Goal: Task Accomplishment & Management: Use online tool/utility

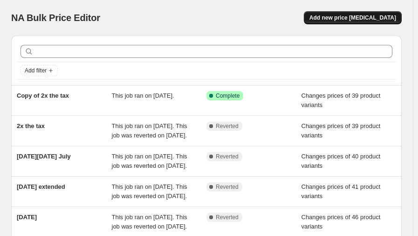
click at [368, 17] on span "Add new price [MEDICAL_DATA]" at bounding box center [353, 17] width 87 height 7
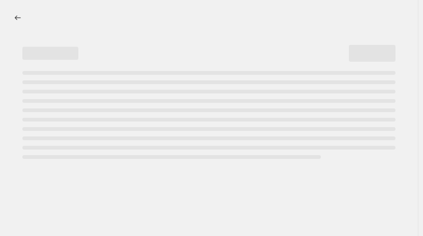
select select "percentage"
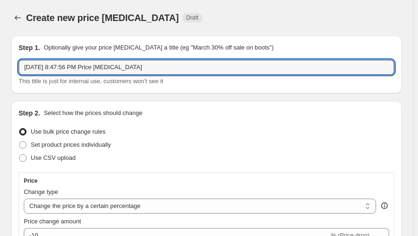
drag, startPoint x: 148, startPoint y: 70, endPoint x: -42, endPoint y: 73, distance: 190.3
click at [0, 73] on html "Home Settings Plans Skip to content Create new price [MEDICAL_DATA]. This page …" at bounding box center [209, 118] width 418 height 236
type input "[DATE]"
click at [45, 149] on span "Set product prices individually" at bounding box center [71, 144] width 80 height 9
click at [20, 141] on input "Set product prices individually" at bounding box center [19, 141] width 0 height 0
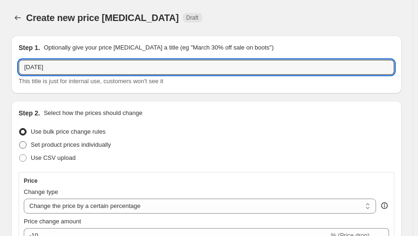
radio input "true"
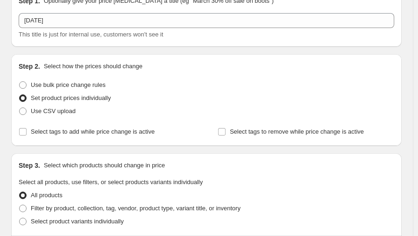
scroll to position [62, 0]
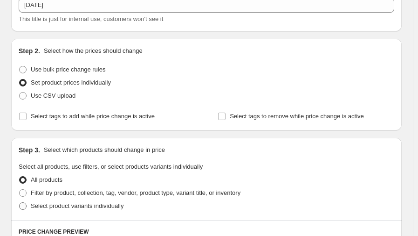
click at [85, 206] on span "Select product variants individually" at bounding box center [77, 205] width 93 height 7
click at [20, 202] on input "Select product variants individually" at bounding box center [19, 202] width 0 height 0
radio input "true"
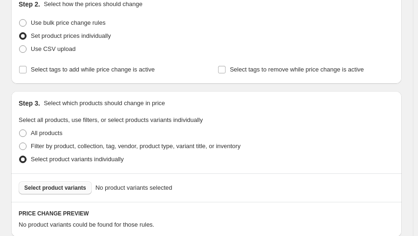
click at [70, 188] on span "Select product variants" at bounding box center [55, 187] width 62 height 7
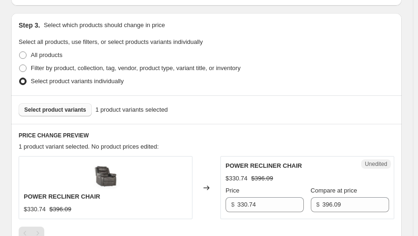
scroll to position [249, 0]
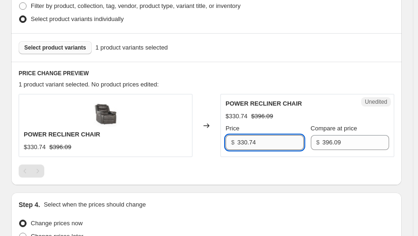
click at [261, 144] on input "330.74" at bounding box center [270, 142] width 67 height 15
type input "219.97"
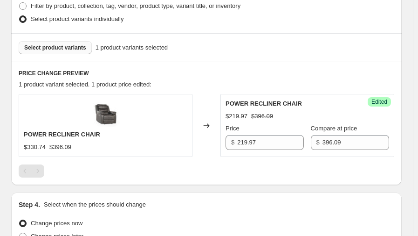
click at [197, 81] on div "1 product variant selected. 1 product price edited:" at bounding box center [207, 84] width 376 height 9
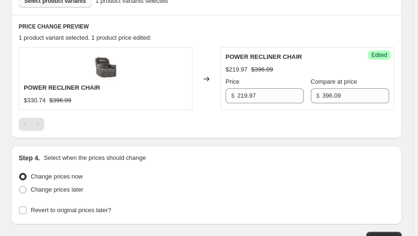
scroll to position [233, 0]
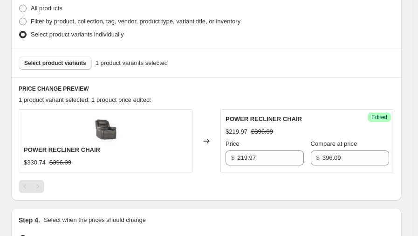
click at [50, 60] on span "Select product variants" at bounding box center [55, 62] width 62 height 7
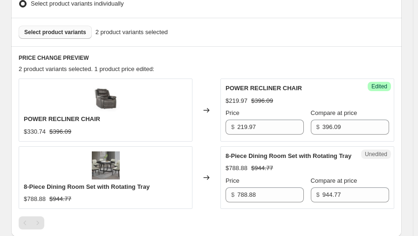
scroll to position [295, 0]
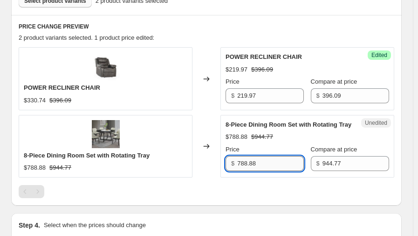
click at [279, 164] on input "788.88" at bounding box center [270, 163] width 67 height 15
type input "691.71"
click at [209, 108] on div "Changed to" at bounding box center [207, 78] width 28 height 62
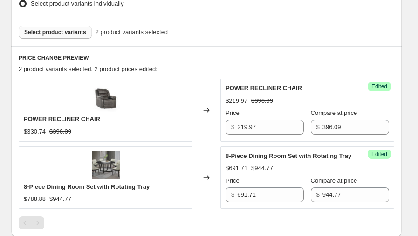
scroll to position [233, 0]
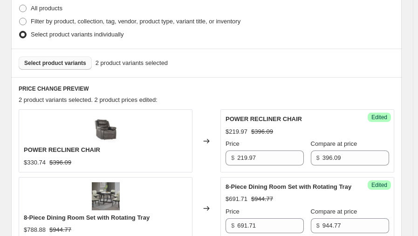
click at [67, 62] on span "Select product variants" at bounding box center [55, 62] width 62 height 7
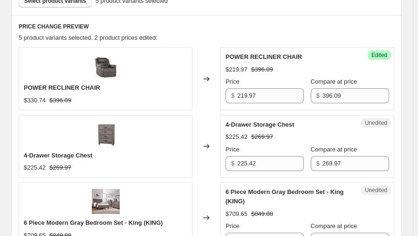
scroll to position [373, 0]
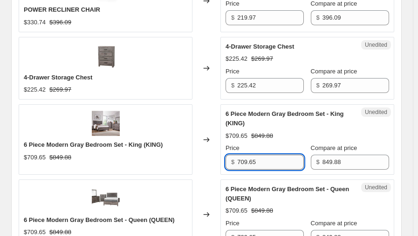
click at [263, 158] on input "709.65" at bounding box center [270, 161] width 67 height 15
type input "691.81"
click at [208, 105] on div "Changed to" at bounding box center [207, 139] width 28 height 70
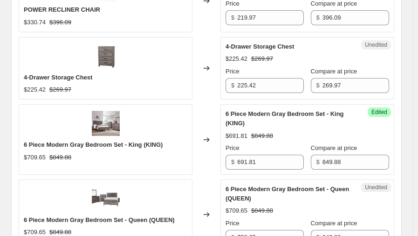
scroll to position [404, 0]
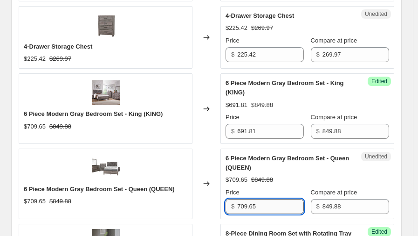
click at [267, 202] on input "709.65" at bounding box center [270, 206] width 67 height 15
type input "691.81"
click at [218, 138] on div "Changed to" at bounding box center [207, 108] width 28 height 70
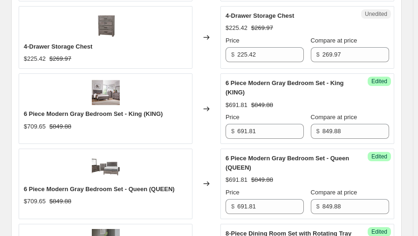
scroll to position [326, 0]
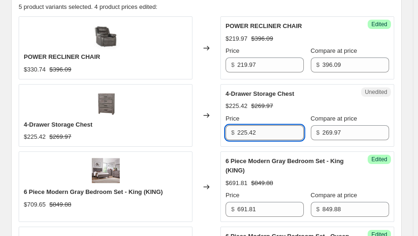
click at [266, 129] on input "225.42" at bounding box center [270, 132] width 67 height 15
type input "215.98"
click at [206, 84] on div "Changed to" at bounding box center [207, 115] width 28 height 62
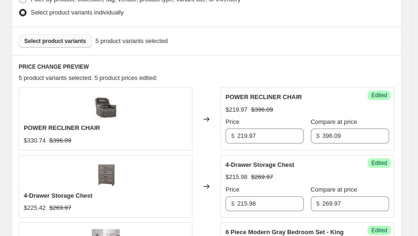
scroll to position [178, 0]
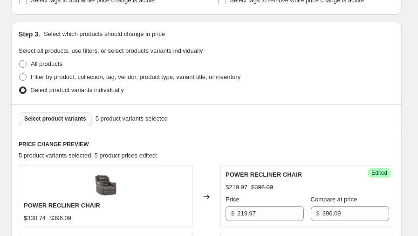
click at [64, 123] on button "Select product variants" at bounding box center [55, 118] width 73 height 13
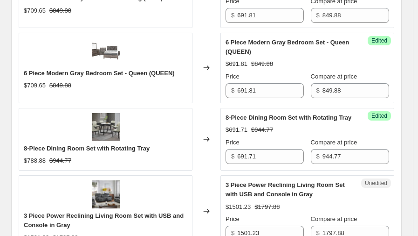
scroll to position [597, 0]
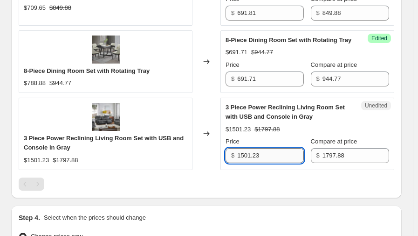
click at [262, 153] on input "1501.23" at bounding box center [270, 155] width 67 height 15
type input "1438.30"
click at [204, 100] on div "Changed to" at bounding box center [207, 133] width 28 height 72
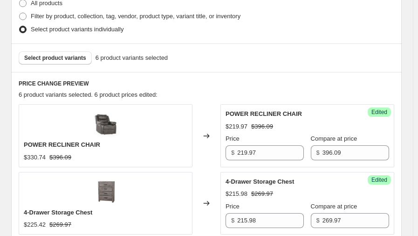
scroll to position [176, 0]
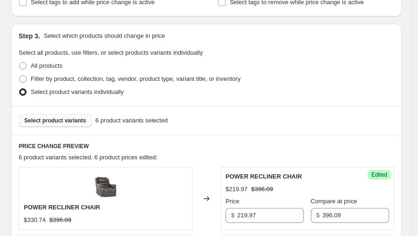
click at [52, 115] on button "Select product variants" at bounding box center [55, 120] width 73 height 13
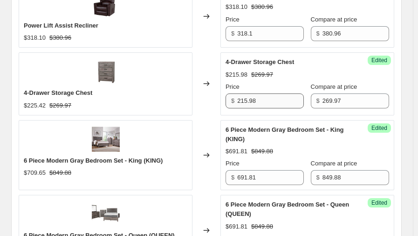
scroll to position [347, 0]
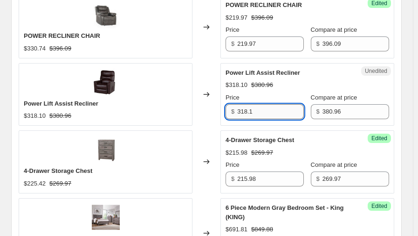
click at [254, 110] on input "318.1" at bounding box center [270, 111] width 67 height 15
type input "298.91"
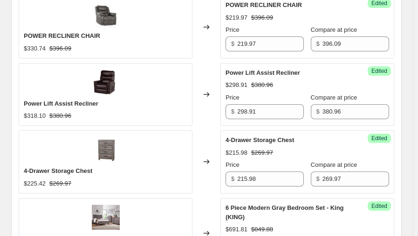
click at [211, 70] on div "Changed to" at bounding box center [207, 94] width 28 height 62
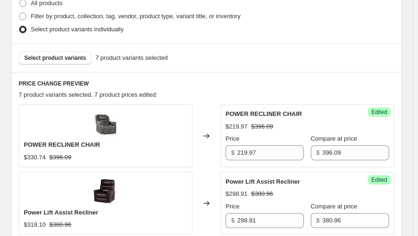
scroll to position [207, 0]
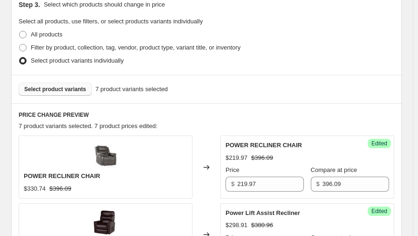
click at [54, 85] on span "Select product variants" at bounding box center [55, 88] width 62 height 7
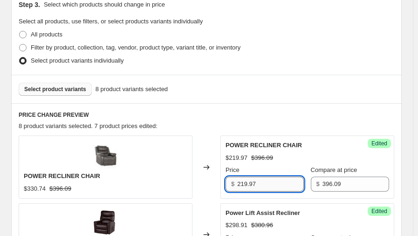
click at [272, 182] on input "219.97" at bounding box center [270, 183] width 67 height 15
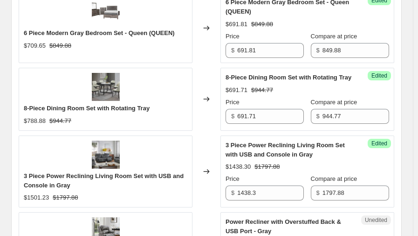
scroll to position [705, 0]
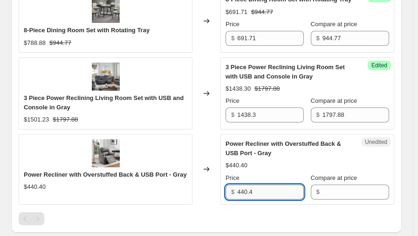
click at [260, 190] on input "440.4" at bounding box center [270, 191] width 67 height 15
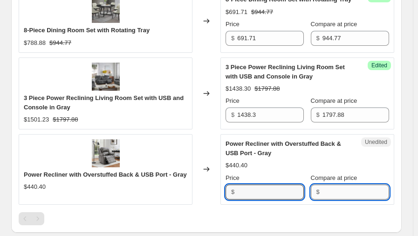
type input "440.4"
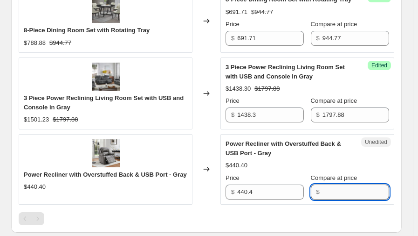
click at [338, 191] on input "Compare at price" at bounding box center [356, 191] width 67 height 15
paste input "440.4"
type input "440.4"
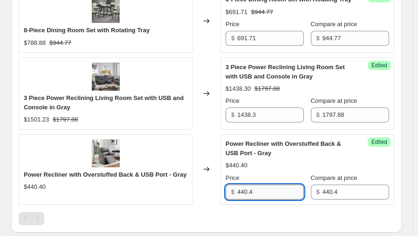
click at [259, 189] on input "440.4" at bounding box center [270, 191] width 67 height 15
type input "298.91"
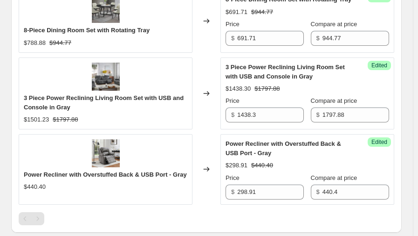
click at [210, 127] on div "Changed to" at bounding box center [207, 93] width 28 height 72
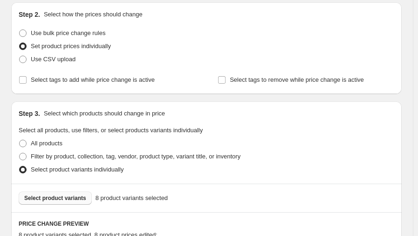
scroll to position [192, 0]
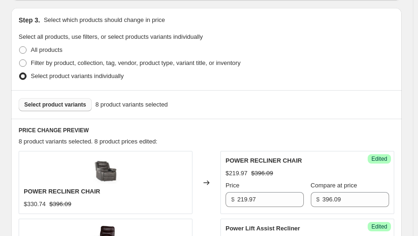
click at [65, 104] on span "Select product variants" at bounding box center [55, 104] width 62 height 7
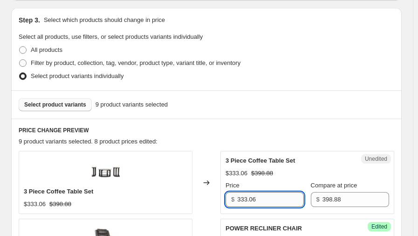
click at [268, 201] on input "333.06" at bounding box center [270, 199] width 67 height 15
type input "291.71"
click at [225, 142] on div "9 product variants selected. 8 product prices edited:" at bounding box center [207, 141] width 376 height 9
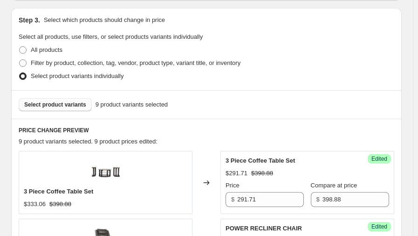
click at [72, 105] on span "Select product variants" at bounding box center [55, 104] width 62 height 7
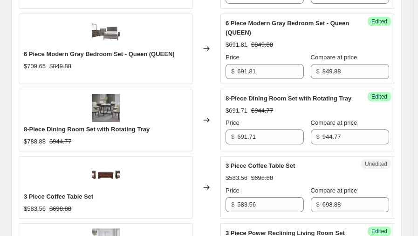
scroll to position [751, 0]
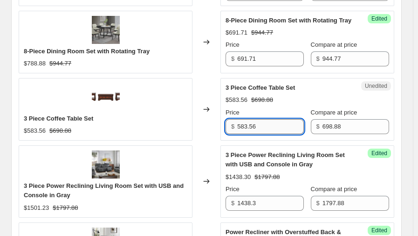
click at [267, 126] on input "583.56" at bounding box center [270, 126] width 67 height 15
type input "598.71"
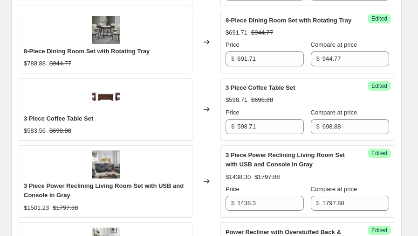
click at [210, 95] on div "Changed to" at bounding box center [207, 109] width 28 height 62
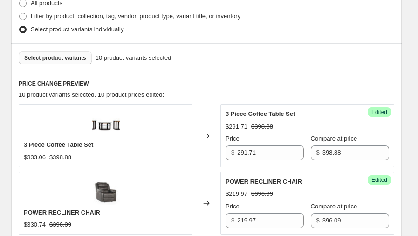
scroll to position [160, 0]
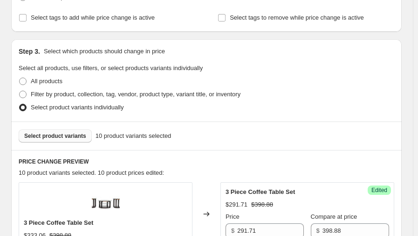
click at [55, 139] on button "Select product variants" at bounding box center [55, 135] width 73 height 13
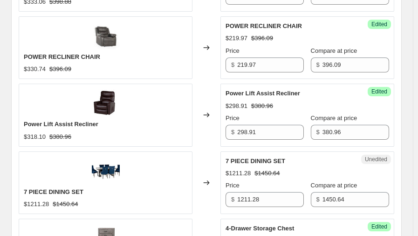
scroll to position [440, 0]
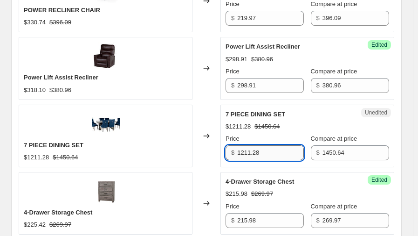
click at [248, 152] on input "1211.28" at bounding box center [270, 152] width 67 height 15
type input "1160.50"
click at [210, 118] on div "Changed to" at bounding box center [207, 135] width 28 height 62
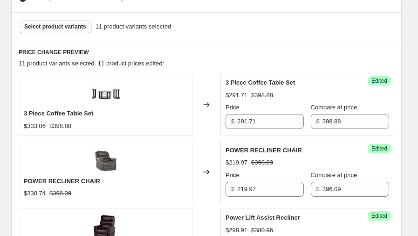
scroll to position [192, 0]
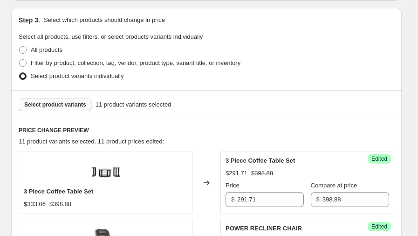
click at [66, 104] on span "Select product variants" at bounding box center [55, 104] width 62 height 7
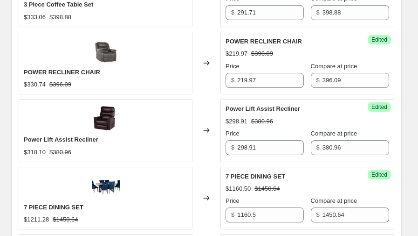
scroll to position [456, 0]
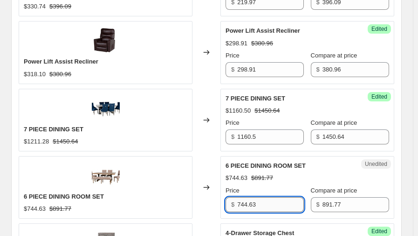
click at [256, 205] on input "744.63" at bounding box center [270, 204] width 67 height 15
type input "698.97"
click at [211, 139] on div "Changed to" at bounding box center [207, 120] width 28 height 62
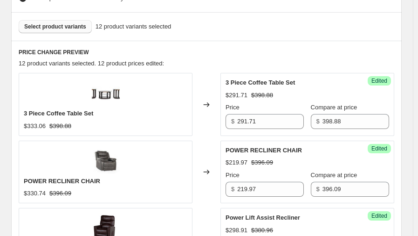
scroll to position [192, 0]
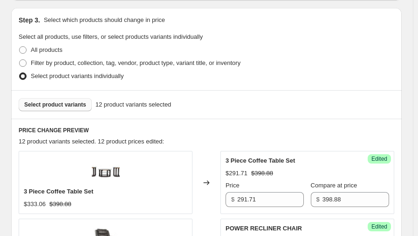
click at [64, 104] on span "Select product variants" at bounding box center [55, 104] width 62 height 7
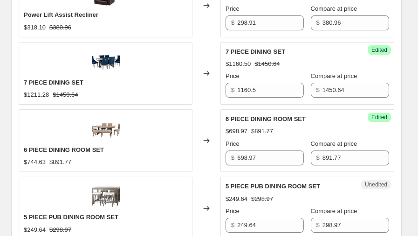
scroll to position [596, 0]
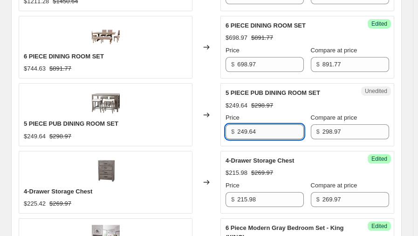
click at [261, 133] on input "249.64" at bounding box center [270, 131] width 67 height 15
type input "249.97"
click at [219, 87] on div "Changed to" at bounding box center [207, 114] width 28 height 62
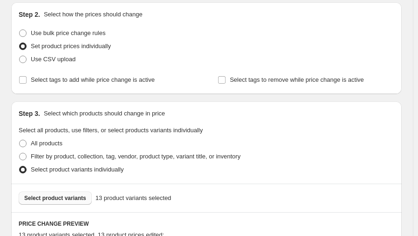
scroll to position [176, 0]
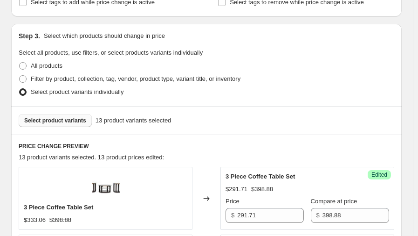
click at [71, 120] on span "Select product variants" at bounding box center [55, 120] width 62 height 7
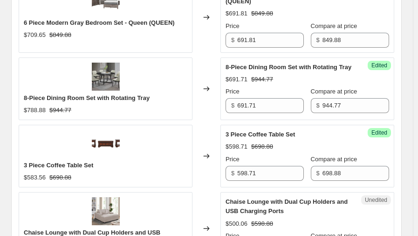
scroll to position [969, 0]
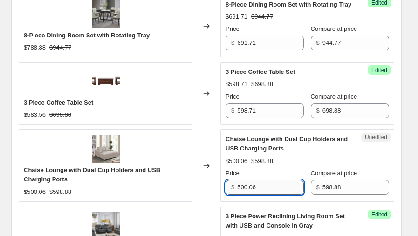
click at [271, 186] on input "500.06" at bounding box center [270, 187] width 67 height 15
type input "479.10"
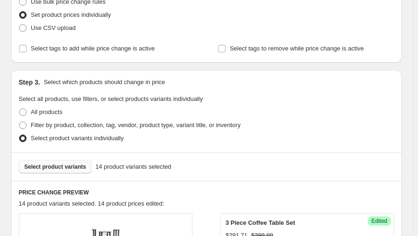
scroll to position [207, 0]
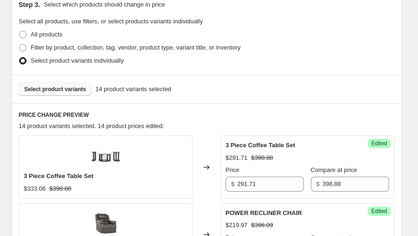
click at [64, 87] on span "Select product variants" at bounding box center [55, 88] width 62 height 7
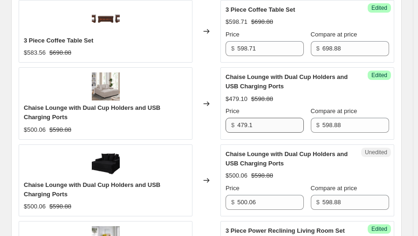
scroll to position [1062, 0]
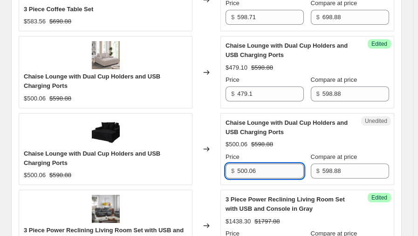
click at [258, 167] on input "500.06" at bounding box center [270, 170] width 67 height 15
type input "479.10"
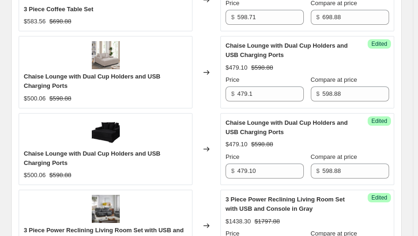
click at [203, 127] on div "Changed to" at bounding box center [207, 149] width 28 height 72
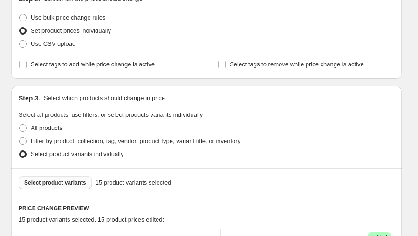
scroll to position [207, 0]
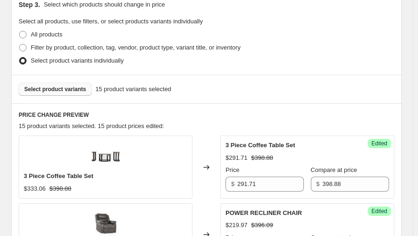
click at [64, 90] on span "Select product variants" at bounding box center [55, 88] width 62 height 7
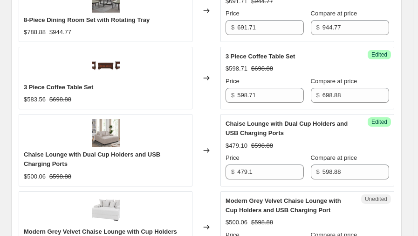
scroll to position [1062, 0]
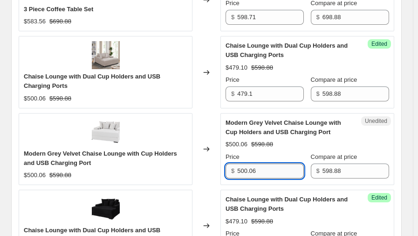
click at [254, 167] on input "500.06" at bounding box center [270, 170] width 67 height 15
type input "479.10"
click at [215, 130] on div "Changed to" at bounding box center [207, 149] width 28 height 72
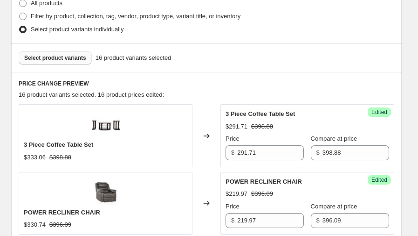
scroll to position [160, 0]
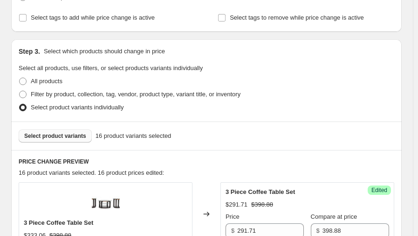
click at [55, 134] on span "Select product variants" at bounding box center [55, 135] width 62 height 7
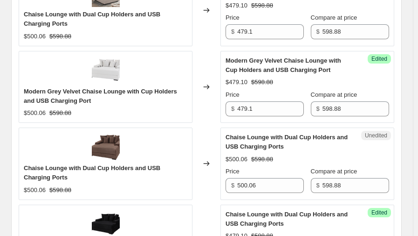
scroll to position [1202, 0]
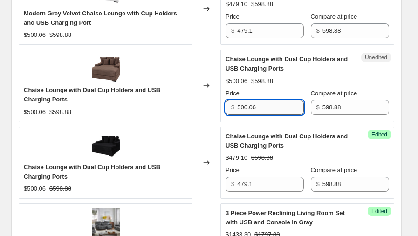
click at [260, 108] on input "500.06" at bounding box center [270, 107] width 67 height 15
type input "479.10"
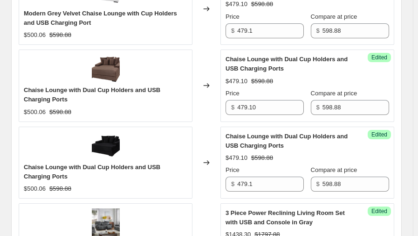
click at [206, 109] on div "Changed to" at bounding box center [207, 85] width 28 height 72
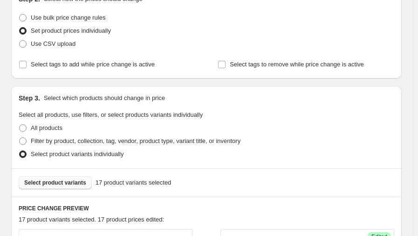
scroll to position [192, 0]
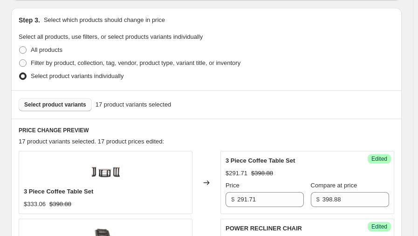
click at [62, 107] on span "Select product variants" at bounding box center [55, 104] width 62 height 7
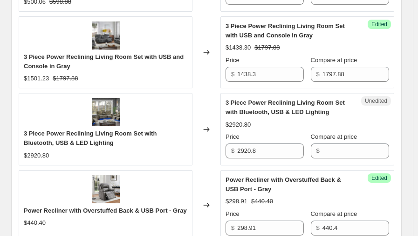
scroll to position [1373, 0]
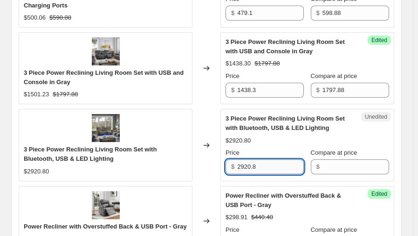
click at [254, 164] on input "2920.8" at bounding box center [270, 166] width 67 height 15
drag, startPoint x: 261, startPoint y: 162, endPoint x: 219, endPoint y: 163, distance: 42.0
click at [219, 163] on div "3 Piece Power Reclining Living Room Set with Bluetooth, USB & LED Lighting $292…" at bounding box center [207, 145] width 376 height 72
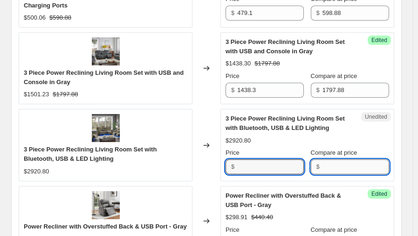
type input "2920.8"
click at [352, 167] on input "Compare at price" at bounding box center [356, 166] width 67 height 15
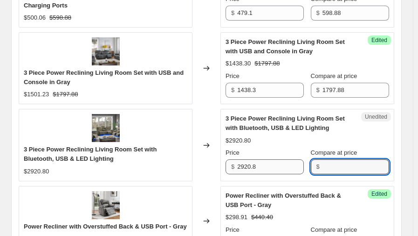
paste input "2920.8"
type input "2920.8"
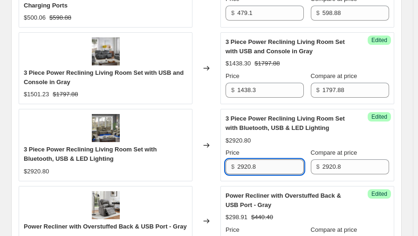
click at [261, 163] on input "2920.8" at bounding box center [270, 166] width 67 height 15
type input "1993.42"
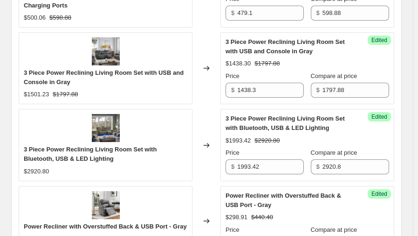
click at [208, 119] on div "Changed to" at bounding box center [207, 145] width 28 height 72
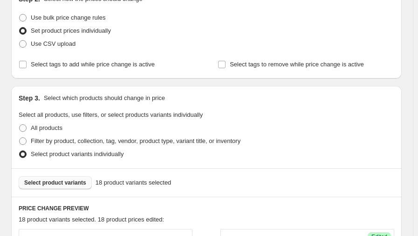
scroll to position [176, 0]
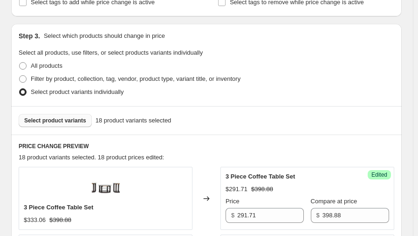
click at [52, 119] on span "Select product variants" at bounding box center [55, 120] width 62 height 7
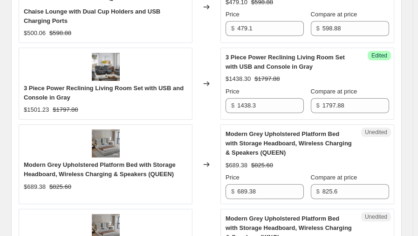
scroll to position [1404, 0]
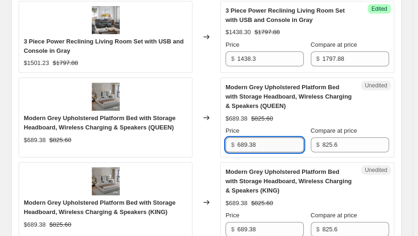
click at [255, 139] on input "689.38" at bounding box center [270, 144] width 67 height 15
type input "591.81"
click at [255, 223] on input "689.38" at bounding box center [270, 229] width 67 height 15
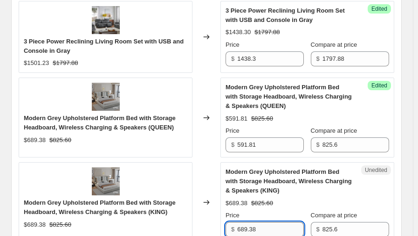
click at [255, 223] on input "689.38" at bounding box center [270, 229] width 67 height 15
type input "591.81"
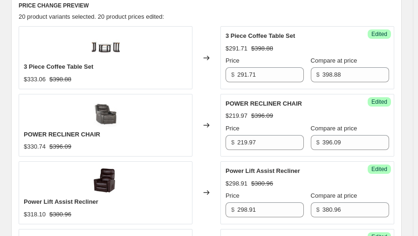
scroll to position [223, 0]
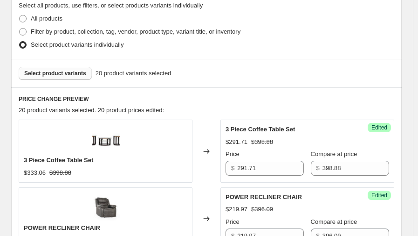
click at [57, 70] on span "Select product variants" at bounding box center [55, 72] width 62 height 7
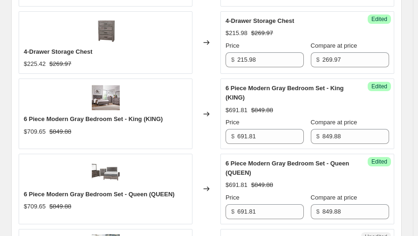
scroll to position [829, 0]
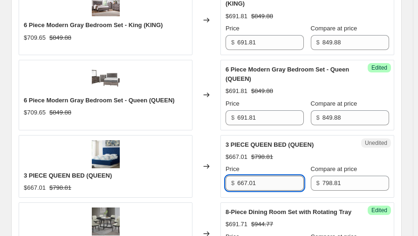
click at [254, 180] on input "667.01" at bounding box center [270, 182] width 67 height 15
type input "444.77"
click at [212, 129] on div "3 Piece Coffee Table Set $333.06 $398.88 Changed to Success Edited 3 Piece Coff…" at bounding box center [207, 236] width 376 height 1447
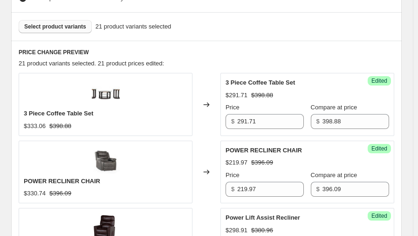
scroll to position [192, 0]
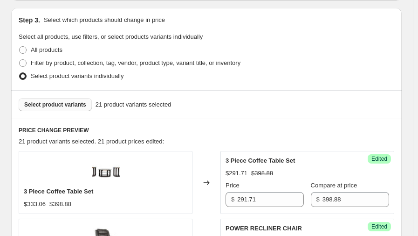
click at [59, 104] on span "Select product variants" at bounding box center [55, 104] width 62 height 7
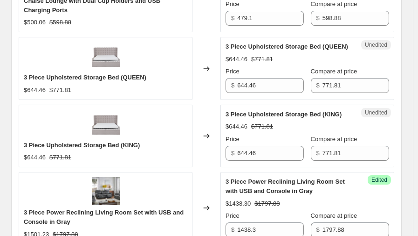
scroll to position [1420, 0]
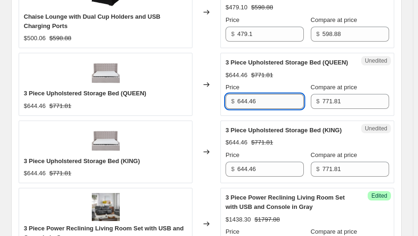
click at [278, 99] on input "644.46" at bounding box center [270, 101] width 67 height 15
drag, startPoint x: 265, startPoint y: 99, endPoint x: 236, endPoint y: 98, distance: 28.5
click at [236, 98] on div "$ 597.91" at bounding box center [265, 101] width 78 height 15
type input "597.91"
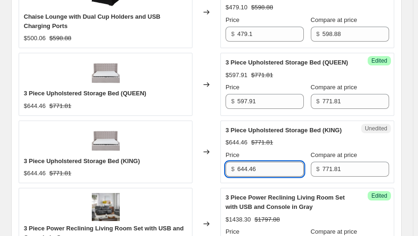
click at [262, 167] on input "644.46" at bounding box center [270, 168] width 67 height 15
paste input "597.91"
type input "597.91"
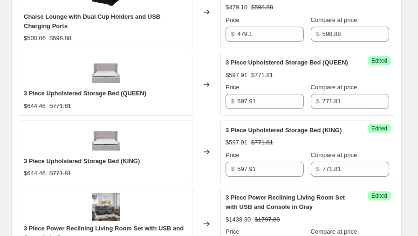
click at [223, 120] on div "Success Edited 3 Piece Upholstered Storage Bed (KING) $597.91 $771.81 Price $ 5…" at bounding box center [308, 151] width 174 height 62
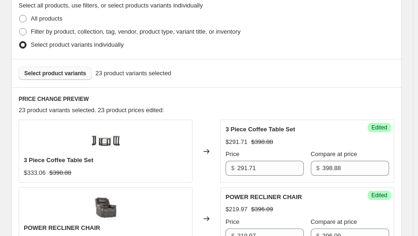
scroll to position [145, 0]
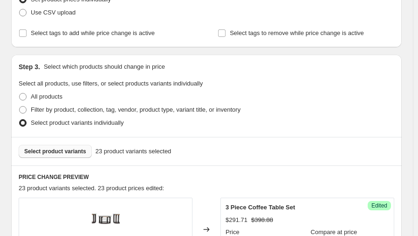
click at [60, 150] on span "Select product variants" at bounding box center [55, 150] width 62 height 7
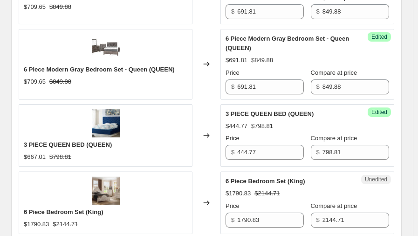
scroll to position [969, 0]
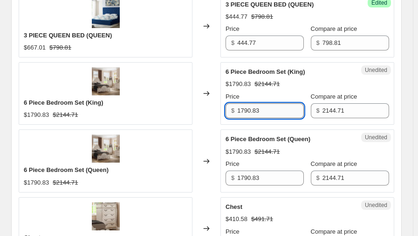
click at [262, 106] on input "1790.83" at bounding box center [270, 110] width 67 height 15
click at [259, 103] on input "1790.83" at bounding box center [270, 110] width 67 height 15
type input "1698.99"
click at [254, 177] on input "1790.83" at bounding box center [270, 177] width 67 height 15
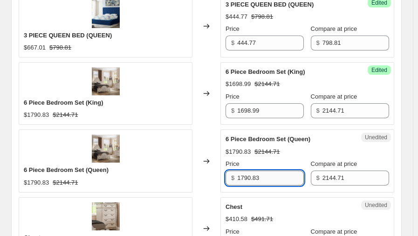
click at [254, 177] on input "1790.83" at bounding box center [270, 177] width 67 height 15
type input "1698.99"
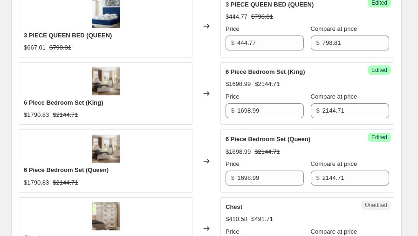
click at [201, 129] on div "Changed to" at bounding box center [207, 160] width 28 height 62
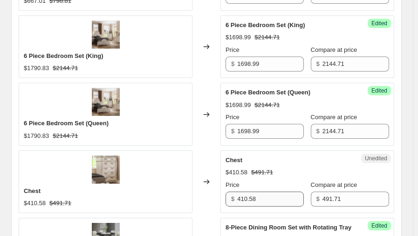
scroll to position [1031, 0]
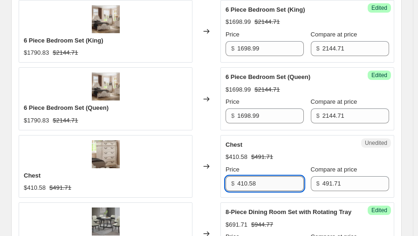
click at [257, 179] on input "410.58" at bounding box center [270, 183] width 67 height 15
type input "491.71"
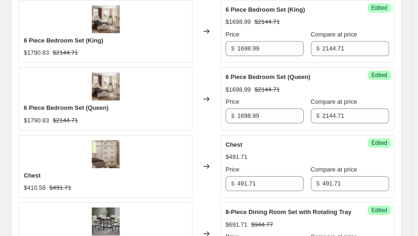
click at [215, 143] on div "Changed to" at bounding box center [207, 166] width 28 height 62
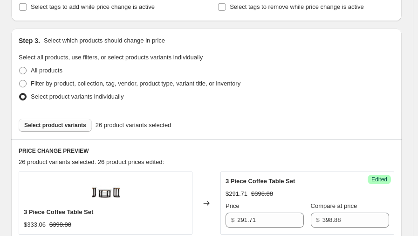
scroll to position [194, 0]
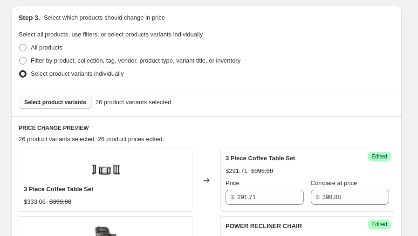
click at [81, 102] on span "Select product variants" at bounding box center [55, 101] width 62 height 7
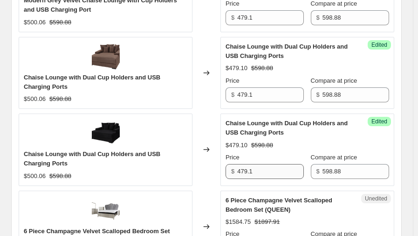
scroll to position [1577, 0]
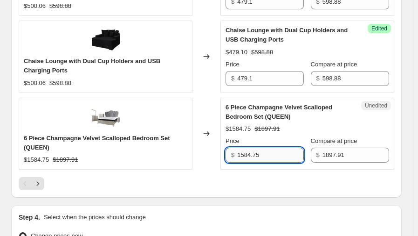
click at [254, 154] on input "1584.75" at bounding box center [270, 154] width 67 height 15
type input "1497.91"
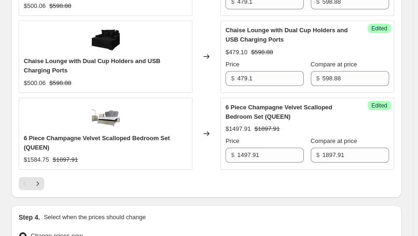
click at [210, 101] on div "Changed to" at bounding box center [207, 133] width 28 height 72
click at [39, 180] on icon "Next" at bounding box center [37, 183] width 9 height 9
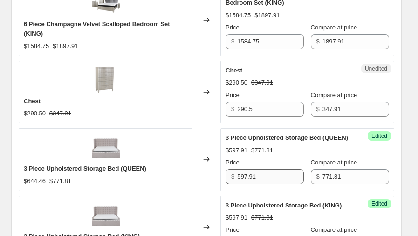
scroll to position [374, 0]
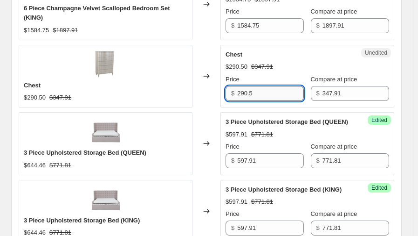
click at [249, 89] on input "290.5" at bounding box center [270, 93] width 67 height 15
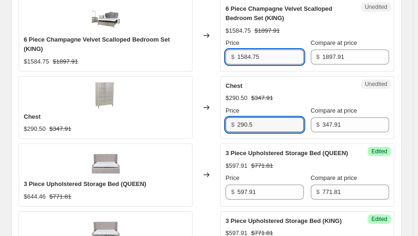
click at [258, 56] on input "1584.75" at bounding box center [270, 56] width 67 height 15
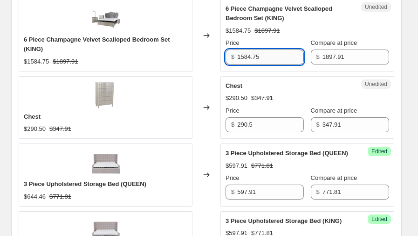
click at [258, 56] on input "1584.75" at bounding box center [270, 56] width 67 height 15
type input "1497.91"
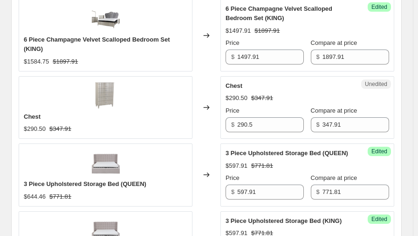
click at [216, 76] on div "Changed to" at bounding box center [207, 107] width 28 height 62
click at [256, 121] on input "290.5" at bounding box center [270, 124] width 67 height 15
drag, startPoint x: 344, startPoint y: 118, endPoint x: 341, endPoint y: 122, distance: 5.0
click at [341, 122] on input "347.91" at bounding box center [356, 124] width 67 height 15
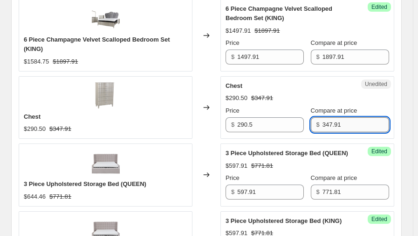
click at [341, 122] on input "347.91" at bounding box center [356, 124] width 67 height 15
type input "377.91"
click at [267, 117] on input "290.5" at bounding box center [270, 124] width 67 height 15
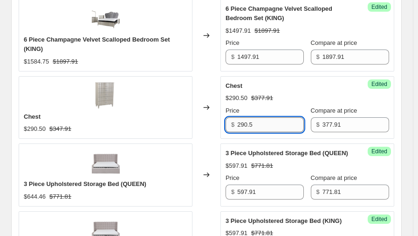
click at [263, 118] on input "290.5" at bounding box center [270, 124] width 67 height 15
type input "377.91"
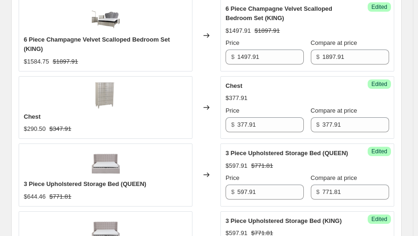
click at [199, 120] on div "Changed to" at bounding box center [207, 107] width 28 height 62
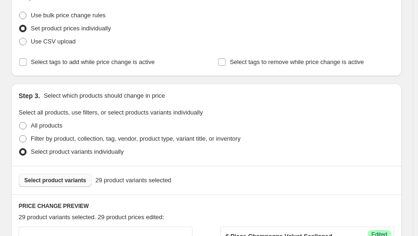
scroll to position [132, 0]
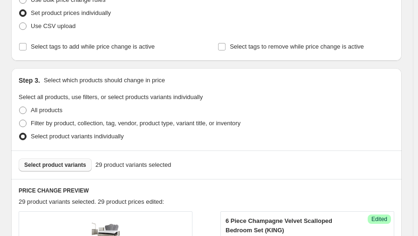
click at [61, 165] on span "Select product variants" at bounding box center [55, 164] width 62 height 7
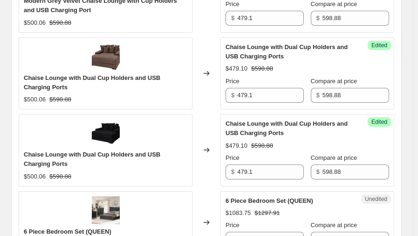
scroll to position [1561, 0]
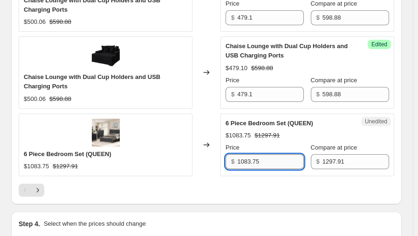
click at [263, 154] on input "1083.75" at bounding box center [270, 161] width 67 height 15
type input "1088.33"
click at [208, 113] on div "Changed to" at bounding box center [207, 144] width 28 height 62
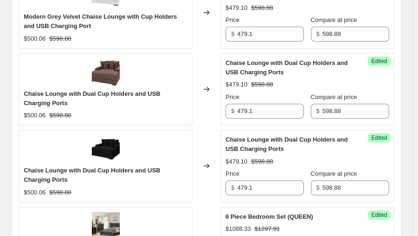
scroll to position [1531, 0]
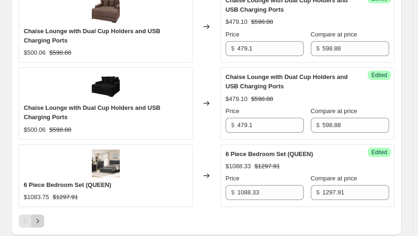
click at [35, 217] on icon "Next" at bounding box center [37, 220] width 9 height 9
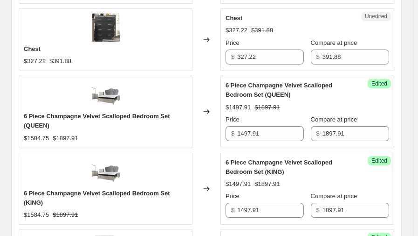
scroll to position [273, 0]
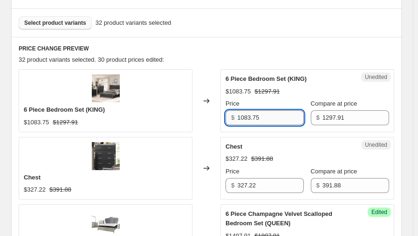
click at [261, 119] on input "1083.75" at bounding box center [270, 117] width 67 height 15
type input "1088.33"
click at [209, 85] on div "Changed to" at bounding box center [207, 100] width 28 height 62
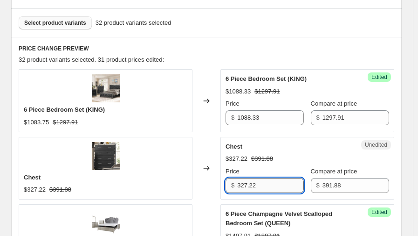
click at [257, 184] on input "327.22" at bounding box center [270, 185] width 67 height 15
type input "388.71"
click at [211, 80] on div "Changed to" at bounding box center [207, 100] width 28 height 62
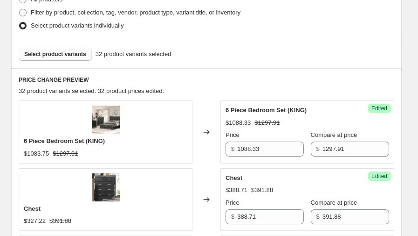
scroll to position [164, 0]
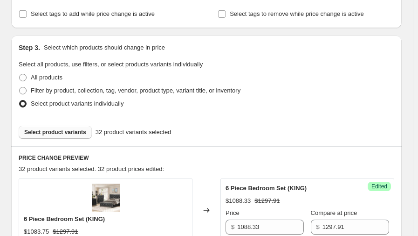
click at [77, 130] on span "Select product variants" at bounding box center [55, 131] width 62 height 7
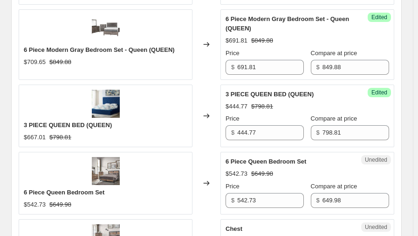
scroll to position [988, 0]
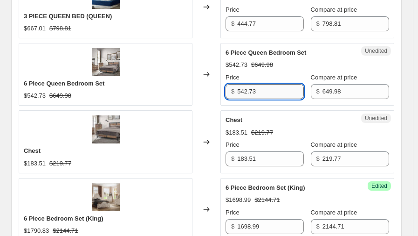
click at [255, 90] on input "542.73" at bounding box center [270, 91] width 67 height 15
type input "519.98"
click at [215, 94] on div "Changed to" at bounding box center [207, 74] width 28 height 62
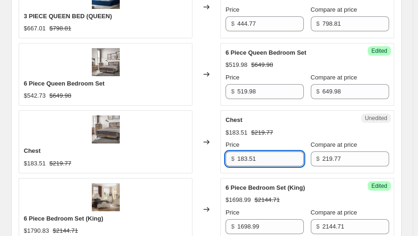
click at [262, 161] on input "183.51" at bounding box center [270, 158] width 67 height 15
type input "198.88"
click at [217, 104] on div "3 Piece Coffee Table Set $333.06 $398.88 Changed to Success Edited 3 Piece Coff…" at bounding box center [207, 47] width 376 height 1386
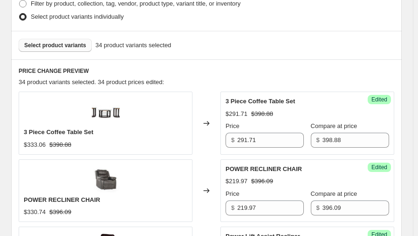
scroll to position [256, 0]
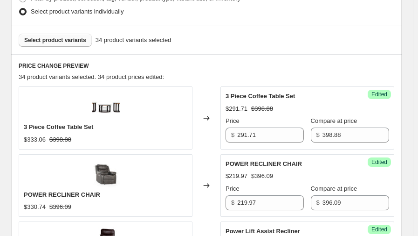
click at [60, 38] on span "Select product variants" at bounding box center [55, 39] width 62 height 7
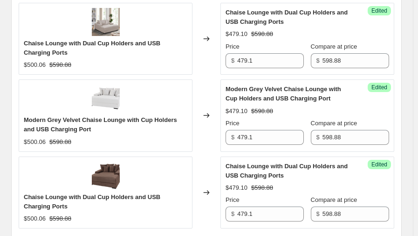
scroll to position [1608, 0]
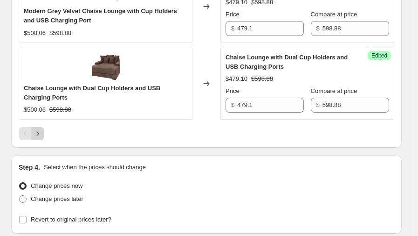
click at [42, 132] on button "Next" at bounding box center [37, 133] width 13 height 13
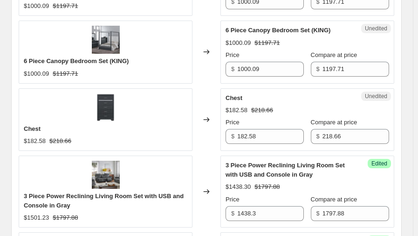
scroll to position [992, 0]
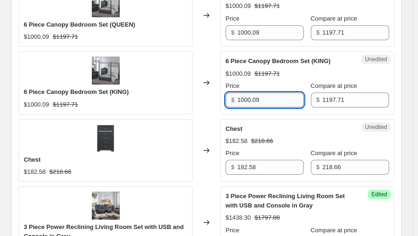
click at [261, 93] on input "1000.09" at bounding box center [270, 99] width 67 height 15
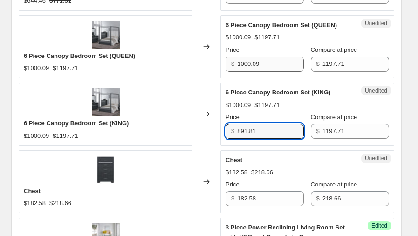
type input "891.81"
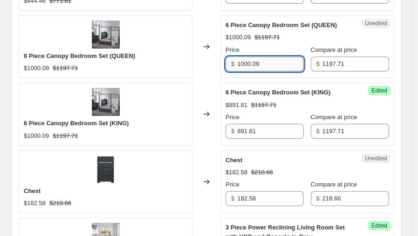
click at [257, 66] on input "1000.09" at bounding box center [270, 63] width 67 height 15
type input "891.81"
click at [218, 93] on div "Changed to" at bounding box center [207, 114] width 28 height 62
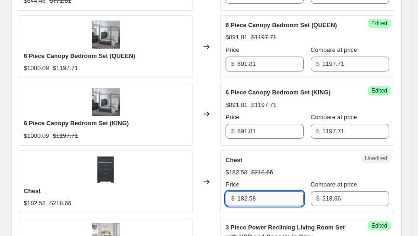
click at [257, 193] on input "182.58" at bounding box center [270, 198] width 67 height 15
click at [353, 194] on input "218.66" at bounding box center [356, 198] width 67 height 15
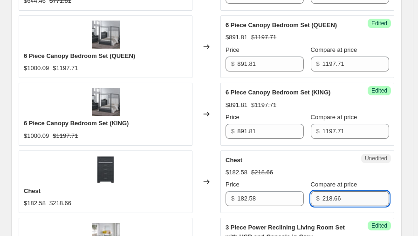
click at [353, 194] on input "218.66" at bounding box center [356, 198] width 67 height 15
type input "239.91"
click at [268, 197] on input "182.58" at bounding box center [270, 198] width 67 height 15
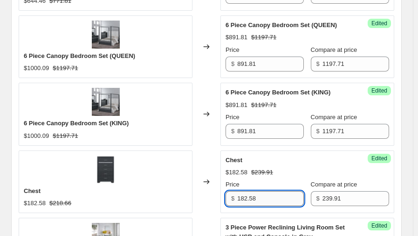
click at [268, 197] on input "182.58" at bounding box center [270, 198] width 67 height 15
type input "239.909"
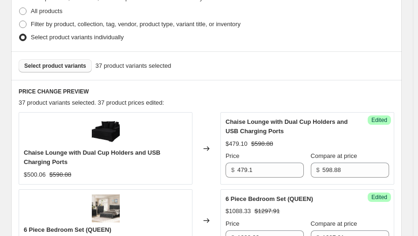
scroll to position [153, 0]
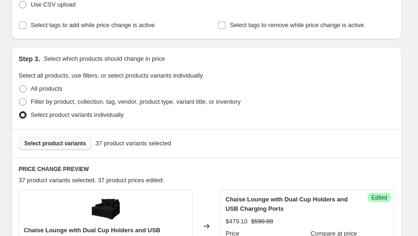
click at [54, 144] on span "Select product variants" at bounding box center [55, 142] width 62 height 7
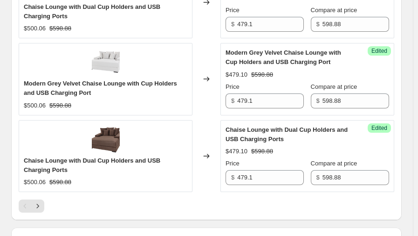
scroll to position [1614, 0]
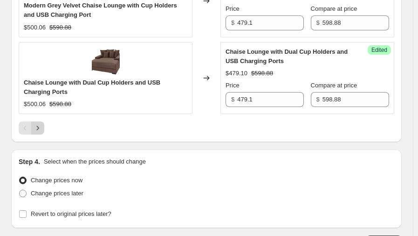
click at [38, 127] on icon "Next" at bounding box center [37, 127] width 9 height 9
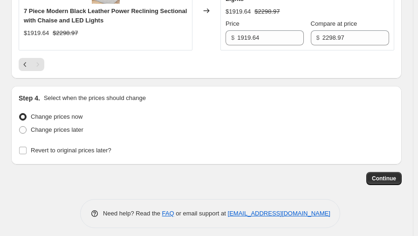
scroll to position [1496, 0]
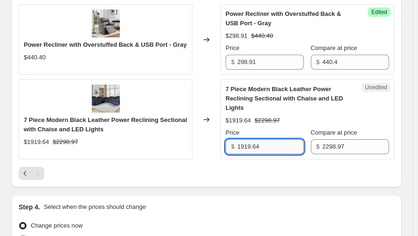
click at [261, 142] on input "1919.64" at bounding box center [270, 146] width 67 height 15
type input "1997.91"
click at [222, 166] on div at bounding box center [207, 172] width 376 height 13
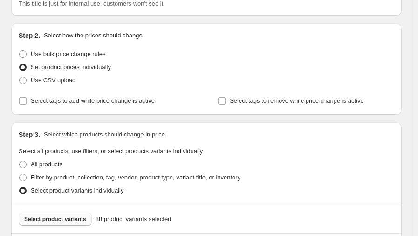
scroll to position [139, 0]
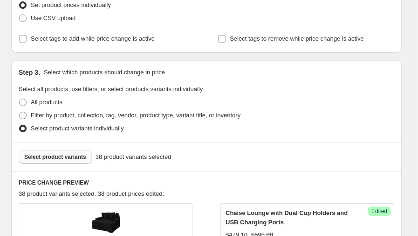
click at [53, 159] on button "Select product variants" at bounding box center [55, 156] width 73 height 13
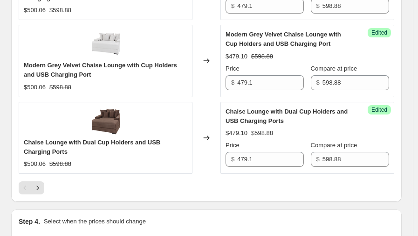
scroll to position [1632, 0]
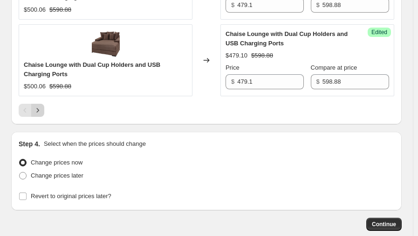
click at [35, 111] on button "Next" at bounding box center [37, 110] width 13 height 13
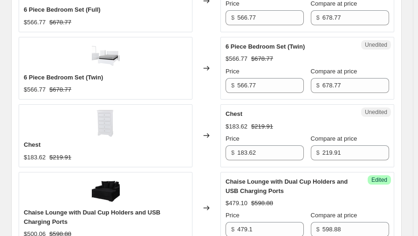
scroll to position [311, 0]
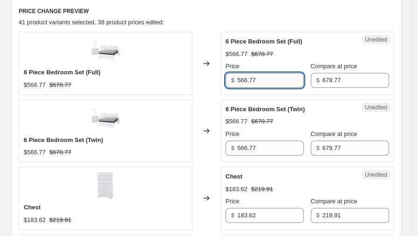
click at [258, 80] on input "566.77" at bounding box center [270, 80] width 67 height 15
type input "549.91"
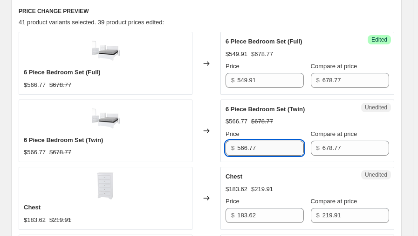
click at [249, 146] on input "566.77" at bounding box center [270, 147] width 67 height 15
type input "549.91"
click at [208, 81] on div "Changed to" at bounding box center [207, 63] width 28 height 62
click at [250, 150] on input "549.91" at bounding box center [270, 147] width 67 height 15
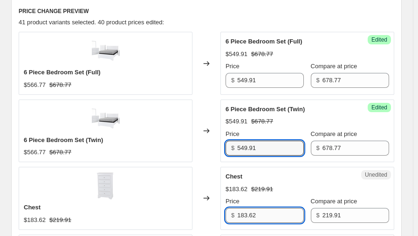
click at [252, 213] on input "183.62" at bounding box center [270, 215] width 67 height 15
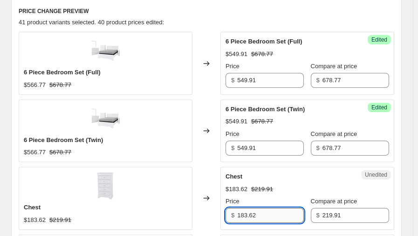
click at [252, 213] on input "183.62" at bounding box center [270, 215] width 67 height 15
type input "191.81"
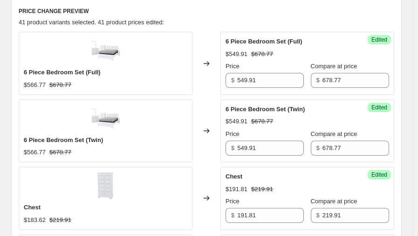
click at [221, 146] on div "Changed to" at bounding box center [207, 130] width 28 height 62
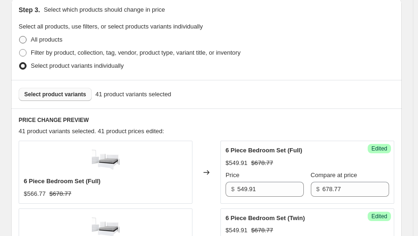
scroll to position [155, 0]
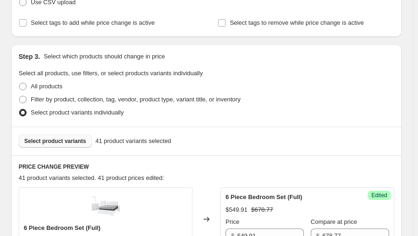
click at [58, 141] on span "Select product variants" at bounding box center [55, 140] width 62 height 7
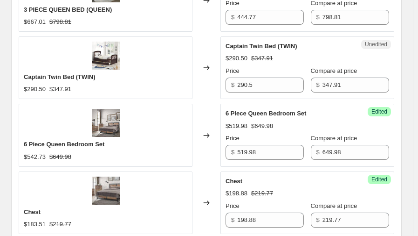
scroll to position [948, 0]
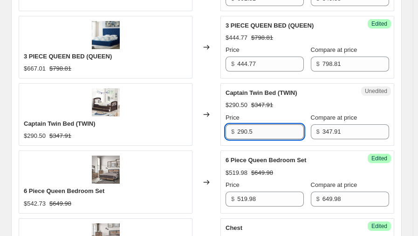
click at [247, 135] on input "290.5" at bounding box center [270, 131] width 67 height 15
type input "278.33"
click at [207, 84] on div "Changed to" at bounding box center [207, 114] width 28 height 62
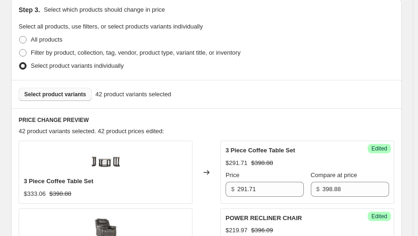
scroll to position [155, 0]
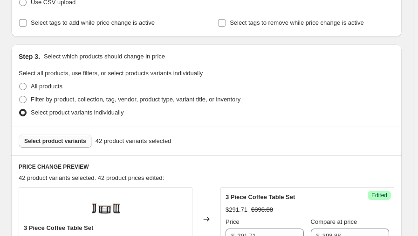
click at [58, 138] on span "Select product variants" at bounding box center [55, 140] width 62 height 7
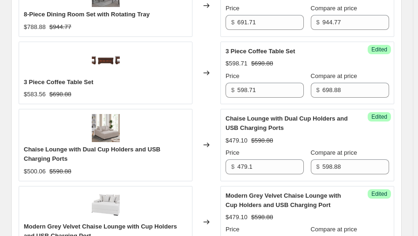
scroll to position [1539, 0]
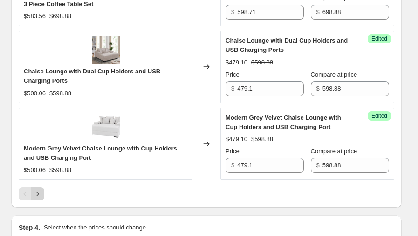
click at [39, 190] on icon "Next" at bounding box center [37, 193] width 9 height 9
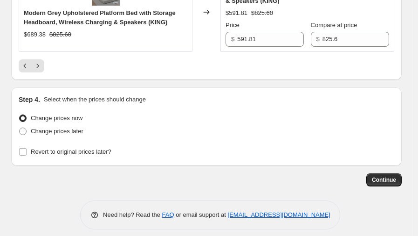
scroll to position [1722, 0]
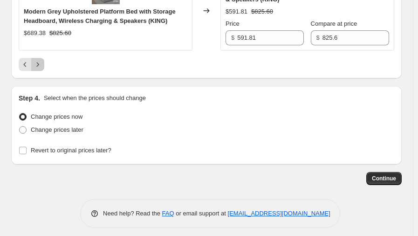
click at [40, 60] on icon "Next" at bounding box center [37, 64] width 9 height 9
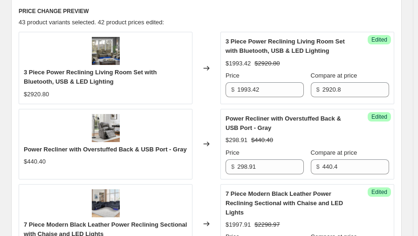
scroll to position [388, 0]
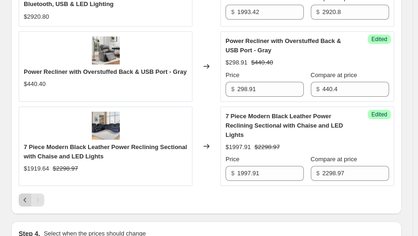
click at [22, 196] on icon "Previous" at bounding box center [25, 199] width 9 height 9
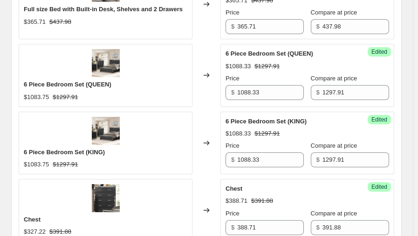
scroll to position [615, 0]
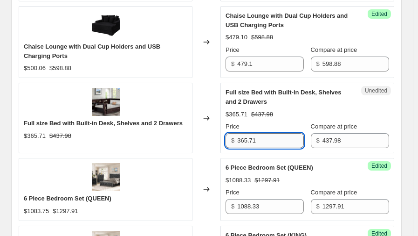
click at [252, 145] on input "365.71" at bounding box center [270, 140] width 67 height 15
type input "391.91"
click at [201, 92] on div "Changed to" at bounding box center [207, 118] width 28 height 70
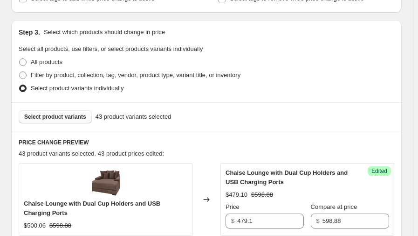
scroll to position [164, 0]
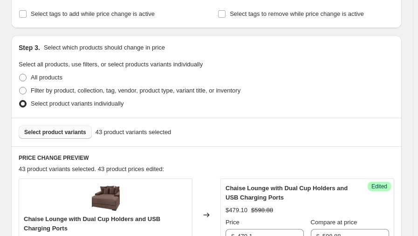
click at [64, 127] on button "Select product variants" at bounding box center [55, 131] width 73 height 13
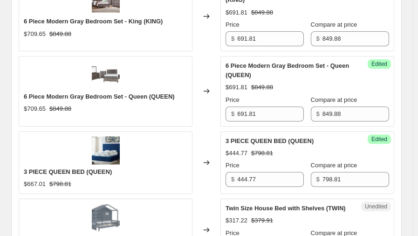
scroll to position [926, 0]
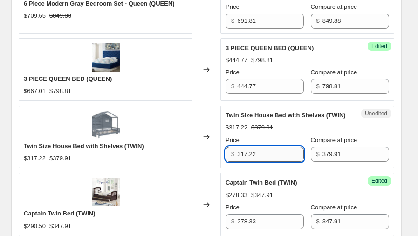
click at [258, 154] on input "317.22" at bounding box center [270, 153] width 67 height 15
click at [257, 155] on input "317.22" at bounding box center [270, 153] width 67 height 15
drag, startPoint x: 257, startPoint y: 155, endPoint x: 222, endPoint y: 155, distance: 34.5
click at [222, 155] on div "Twin Size House Bed with Shelves (TWIN) $317.22 $379.91 Changed to Unedited Twi…" at bounding box center [207, 136] width 376 height 62
type input "291.71"
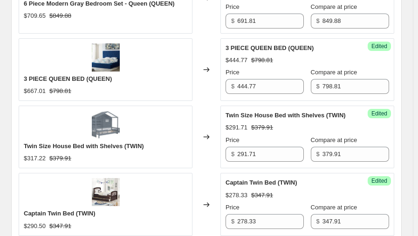
click at [217, 86] on div "Changed to" at bounding box center [207, 69] width 28 height 62
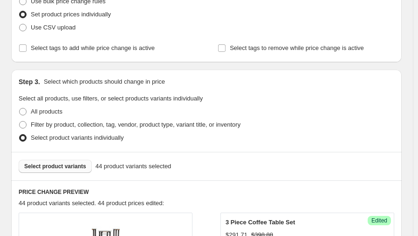
scroll to position [197, 0]
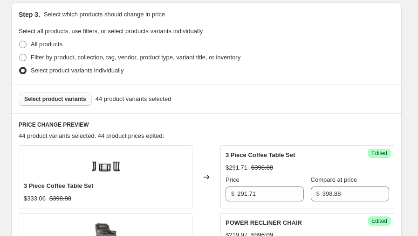
click at [70, 100] on span "Select product variants" at bounding box center [55, 98] width 62 height 7
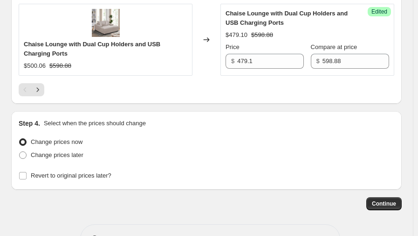
scroll to position [1640, 0]
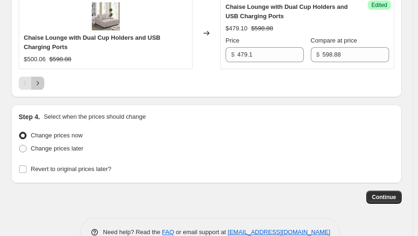
click at [39, 81] on icon "Next" at bounding box center [37, 82] width 9 height 9
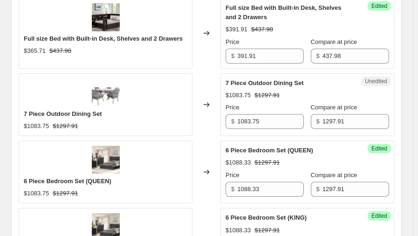
scroll to position [799, 0]
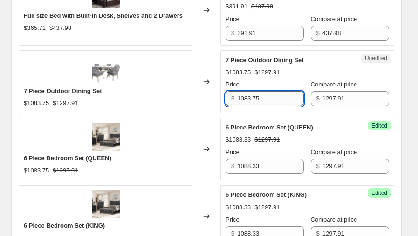
click at [263, 95] on input "1083.75" at bounding box center [270, 98] width 67 height 15
type input "988.88"
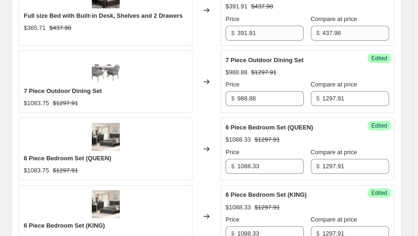
click at [204, 56] on div "Changed to" at bounding box center [207, 81] width 28 height 62
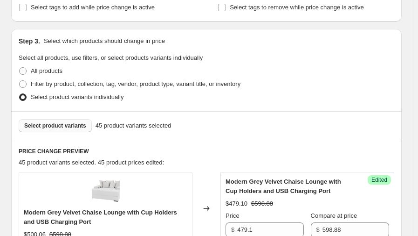
scroll to position [167, 0]
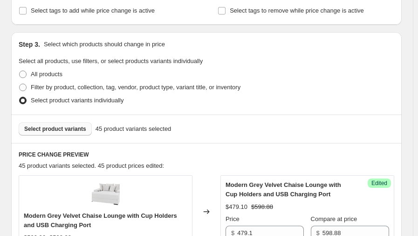
click at [69, 130] on span "Select product variants" at bounding box center [55, 128] width 62 height 7
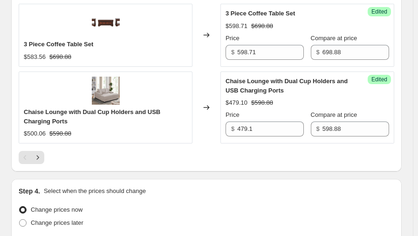
scroll to position [1577, 0]
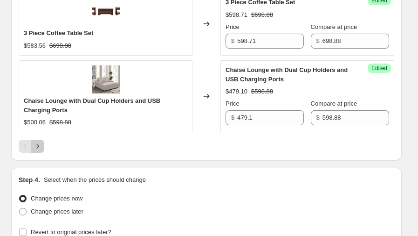
click at [36, 144] on icon "Next" at bounding box center [37, 145] width 9 height 9
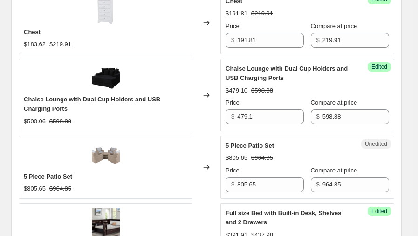
scroll to position [647, 0]
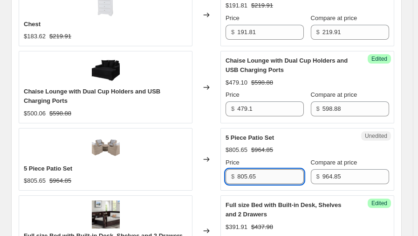
click at [260, 175] on input "805.65" at bounding box center [270, 176] width 67 height 15
type input "771.88"
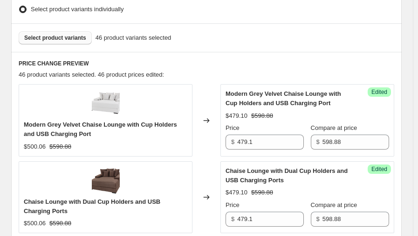
scroll to position [196, 0]
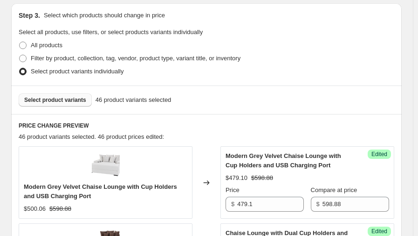
click at [60, 97] on span "Select product variants" at bounding box center [55, 99] width 62 height 7
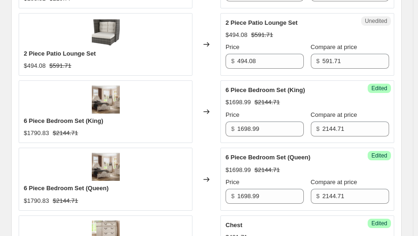
scroll to position [1195, 0]
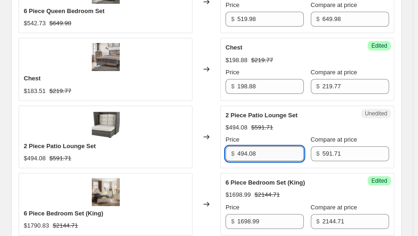
click at [276, 150] on input "494.08" at bounding box center [270, 153] width 67 height 15
type input "397.91"
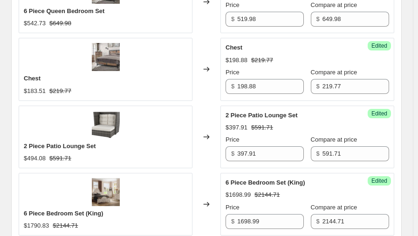
click at [216, 95] on div "Changed to" at bounding box center [207, 69] width 28 height 62
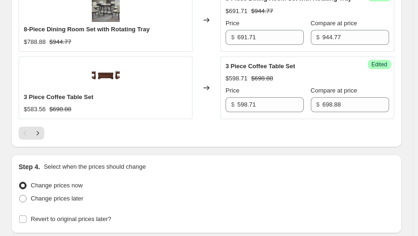
scroll to position [1651, 0]
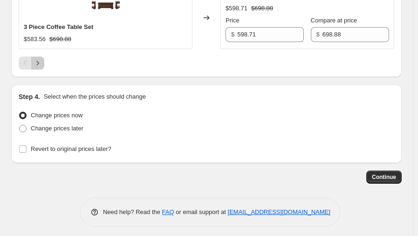
click at [42, 60] on icon "Next" at bounding box center [37, 62] width 9 height 9
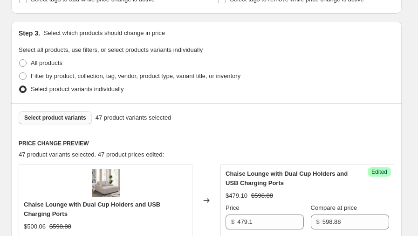
scroll to position [1697, 0]
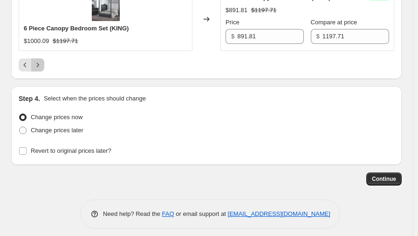
click at [40, 60] on icon "Next" at bounding box center [37, 64] width 9 height 9
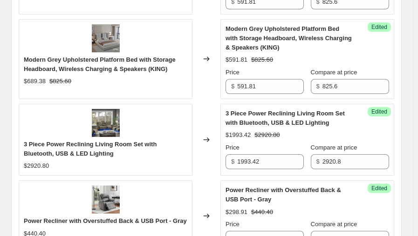
scroll to position [840, 0]
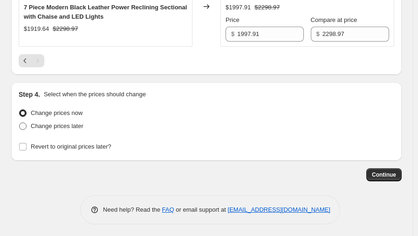
click at [65, 125] on span "Change prices later" at bounding box center [57, 125] width 53 height 7
click at [20, 123] on input "Change prices later" at bounding box center [19, 122] width 0 height 0
radio input "true"
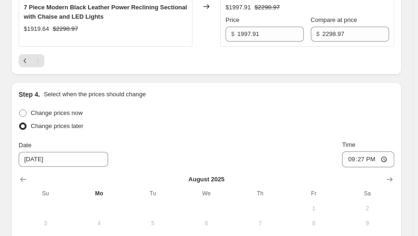
scroll to position [871, 0]
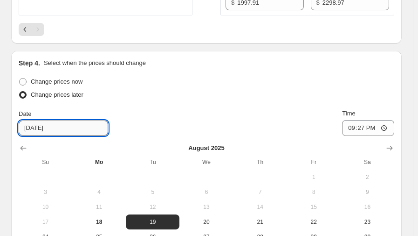
click at [47, 125] on input "[DATE]" at bounding box center [64, 127] width 90 height 15
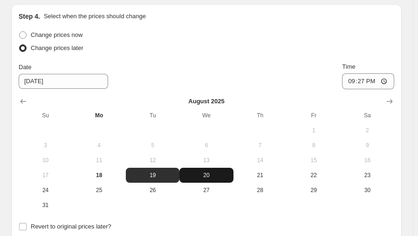
click at [207, 179] on button "20" at bounding box center [207, 174] width 54 height 15
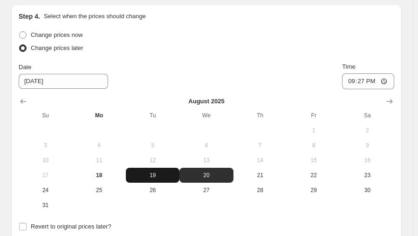
click at [164, 173] on span "19" at bounding box center [153, 174] width 46 height 7
type input "[DATE]"
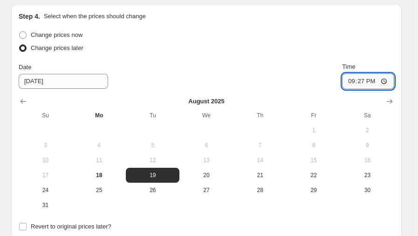
click at [389, 78] on input "21:27" at bounding box center [368, 81] width 52 height 16
type input "23:59"
click at [296, 67] on div "Date [DATE] Time 23:59" at bounding box center [207, 75] width 376 height 27
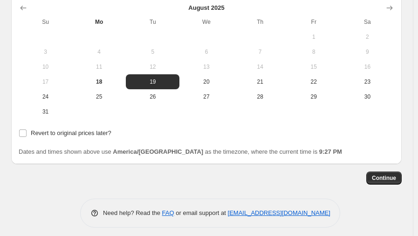
scroll to position [964, 0]
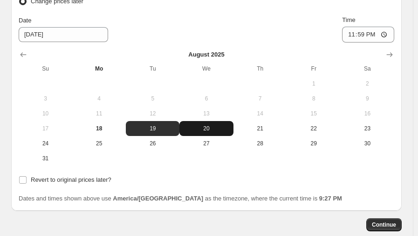
click at [202, 125] on span "20" at bounding box center [206, 128] width 46 height 7
type input "[DATE]"
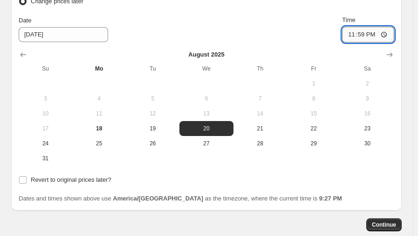
click at [370, 35] on input "23:59" at bounding box center [368, 35] width 52 height 16
click at [381, 35] on input "23:59" at bounding box center [368, 35] width 52 height 16
click at [390, 34] on input "23:59" at bounding box center [368, 35] width 52 height 16
type input "01:00"
drag, startPoint x: 291, startPoint y: 11, endPoint x: 298, endPoint y: 20, distance: 12.2
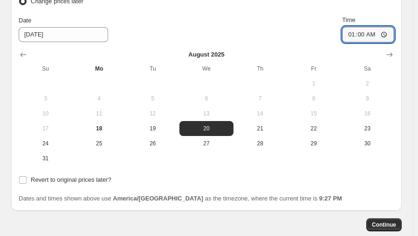
click at [291, 12] on div "Change prices now Change prices later Date [DATE] Time 01:00 [DATE] Su Mo Tu We…" at bounding box center [207, 74] width 376 height 184
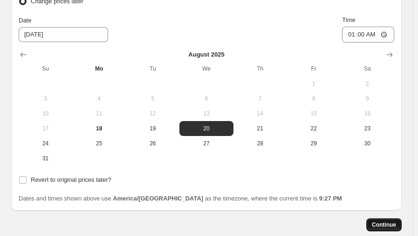
click at [396, 223] on span "Continue" at bounding box center [384, 224] width 24 height 7
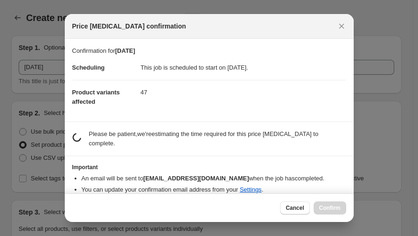
scroll to position [0, 0]
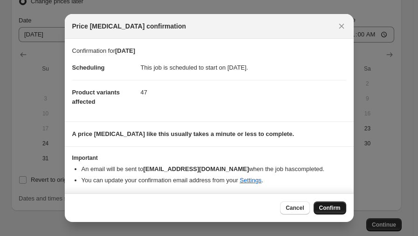
click at [333, 209] on span "Confirm" at bounding box center [329, 207] width 21 height 7
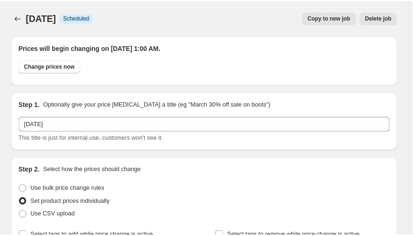
scroll to position [964, 0]
